Goal: Navigation & Orientation: Find specific page/section

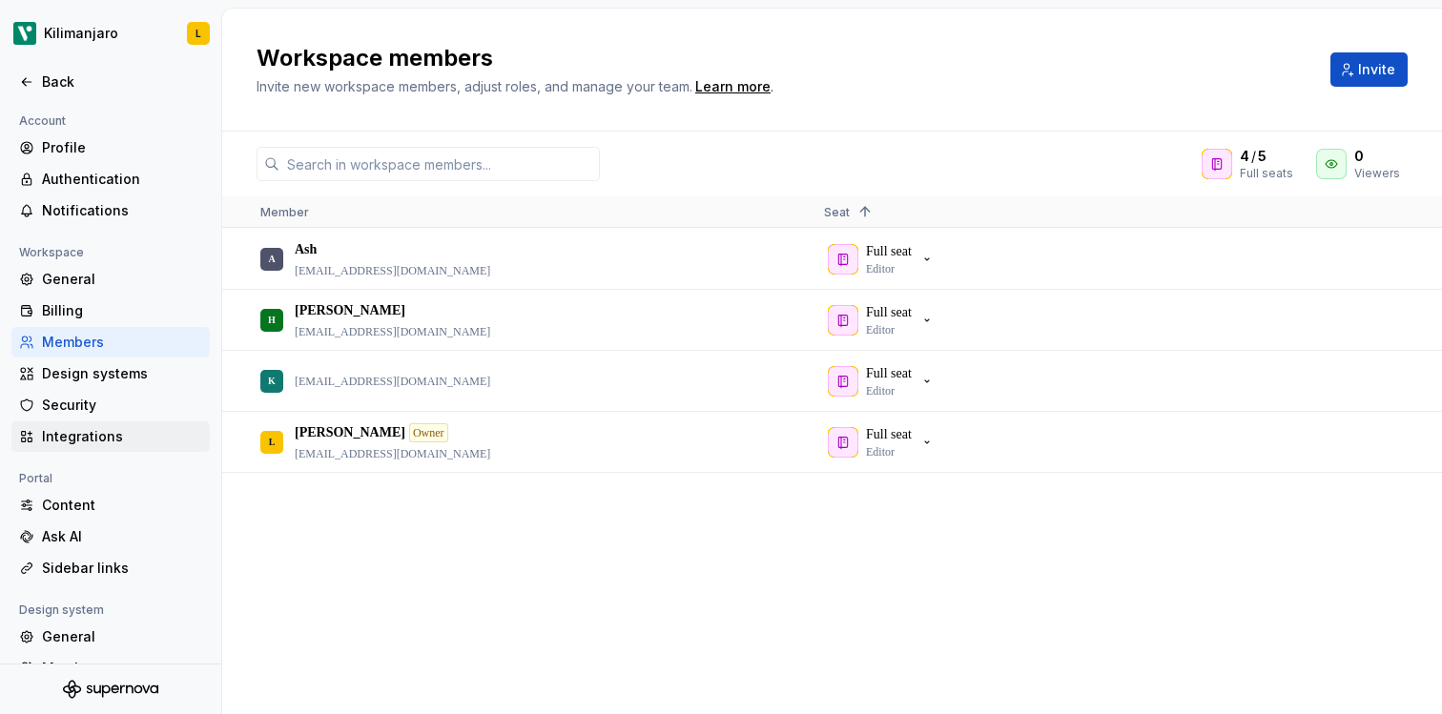
click at [95, 427] on div "Integrations" at bounding box center [122, 436] width 160 height 19
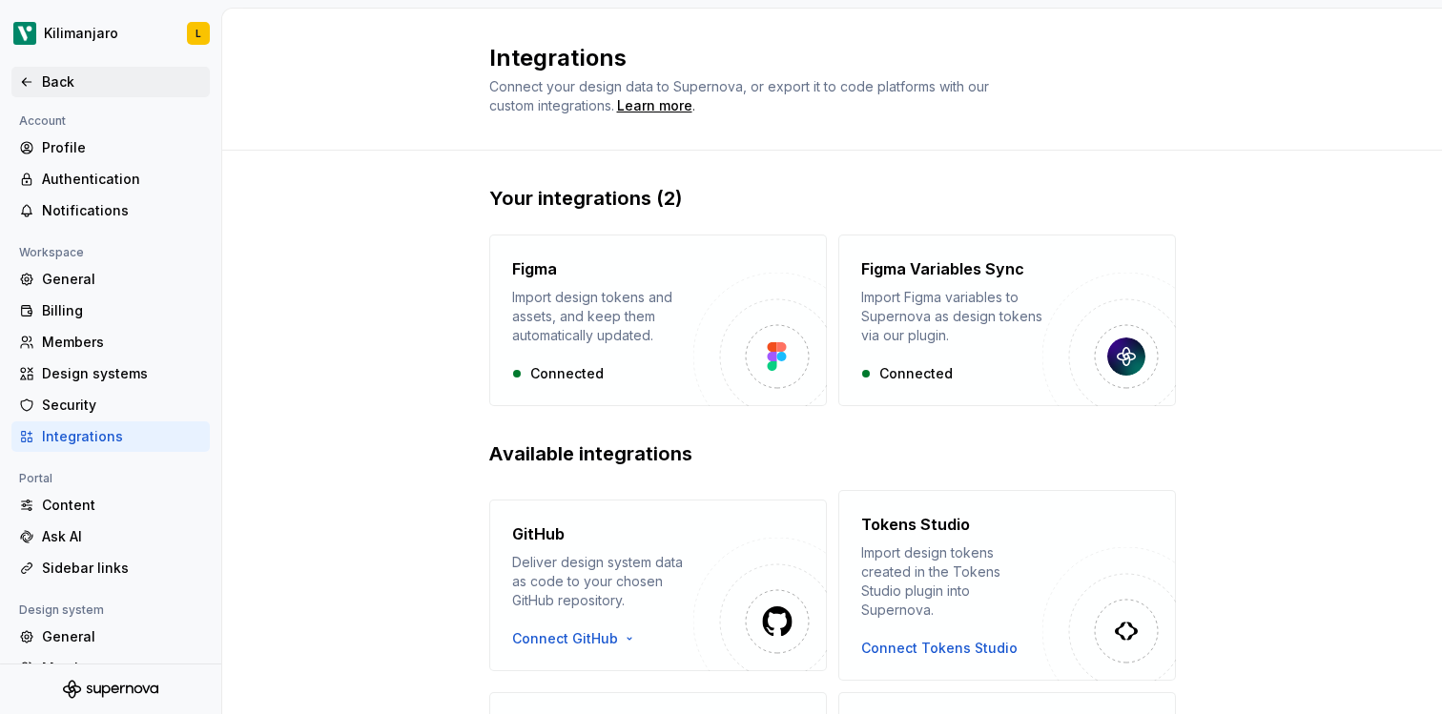
click at [42, 86] on div "Back" at bounding box center [122, 81] width 160 height 19
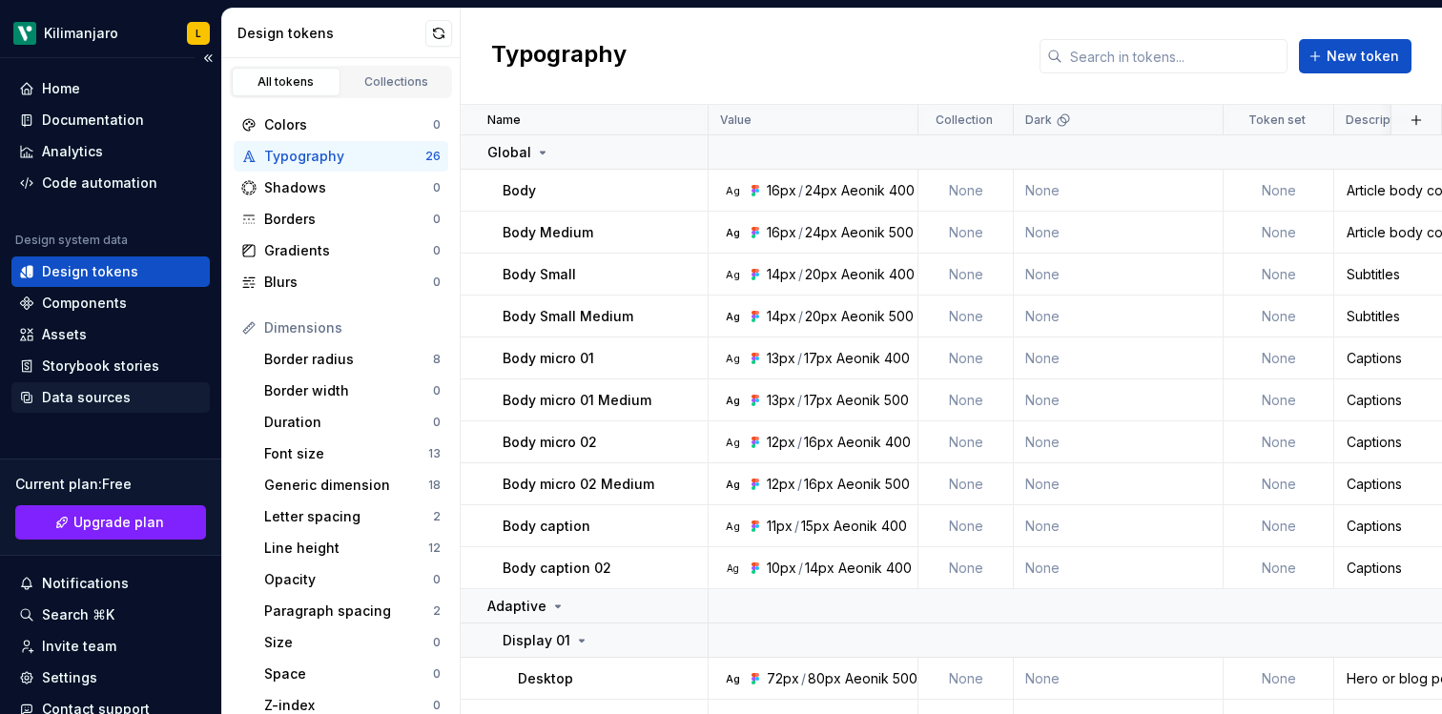
click at [89, 396] on div "Data sources" at bounding box center [86, 397] width 89 height 19
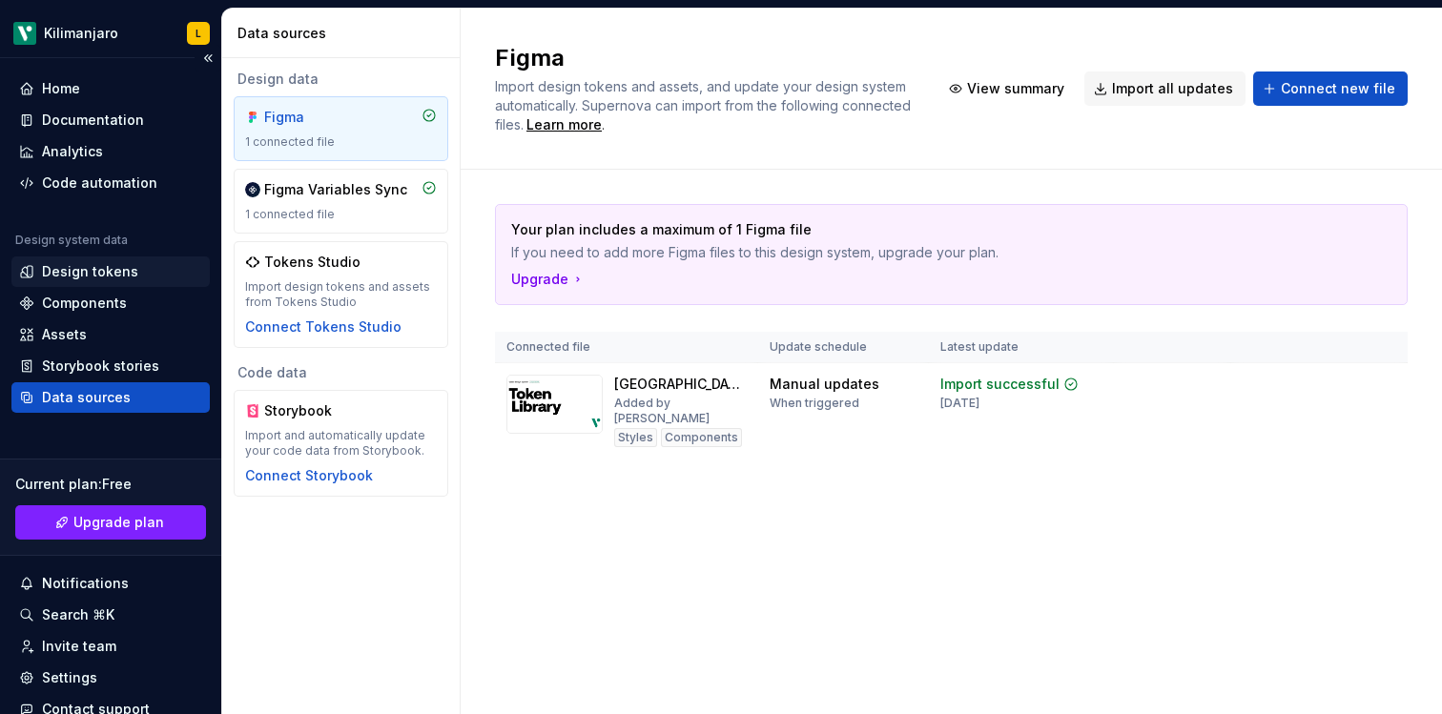
click at [94, 258] on div "Design tokens" at bounding box center [110, 272] width 198 height 31
